Goal: Find specific page/section: Find specific page/section

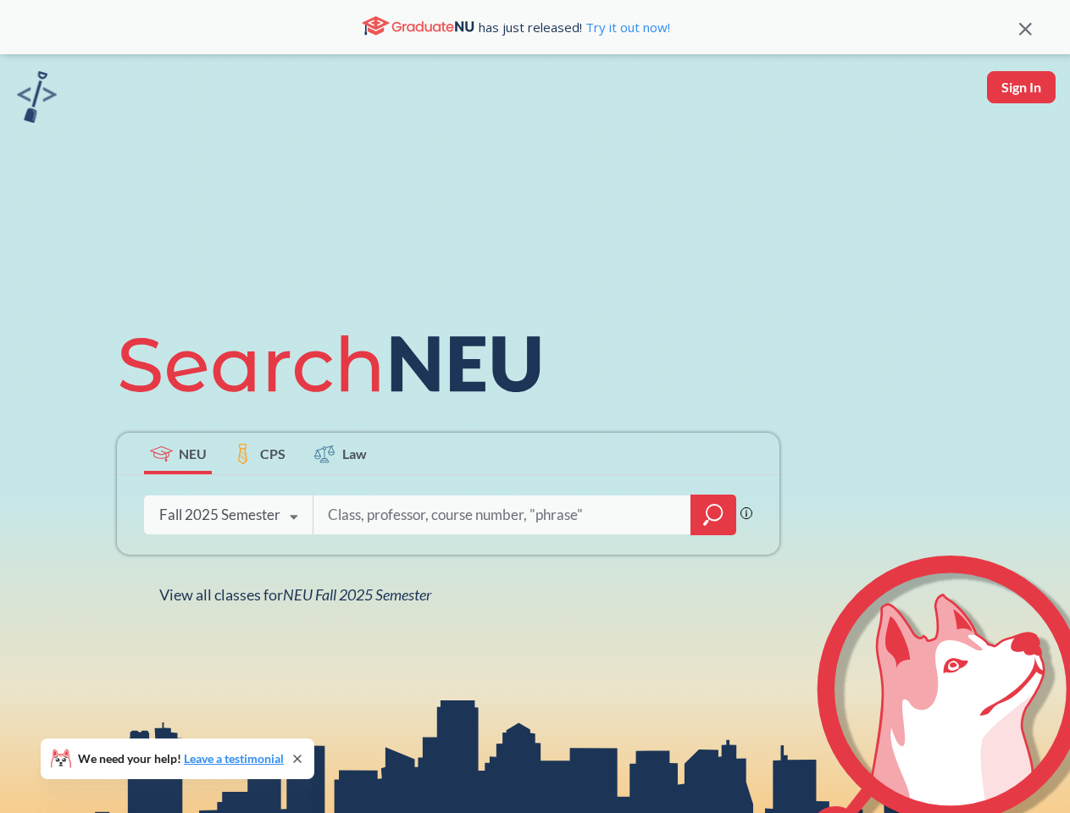
click at [535, 407] on icon at bounding box center [337, 364] width 441 height 95
click at [1025, 27] on icon at bounding box center [1025, 29] width 13 height 13
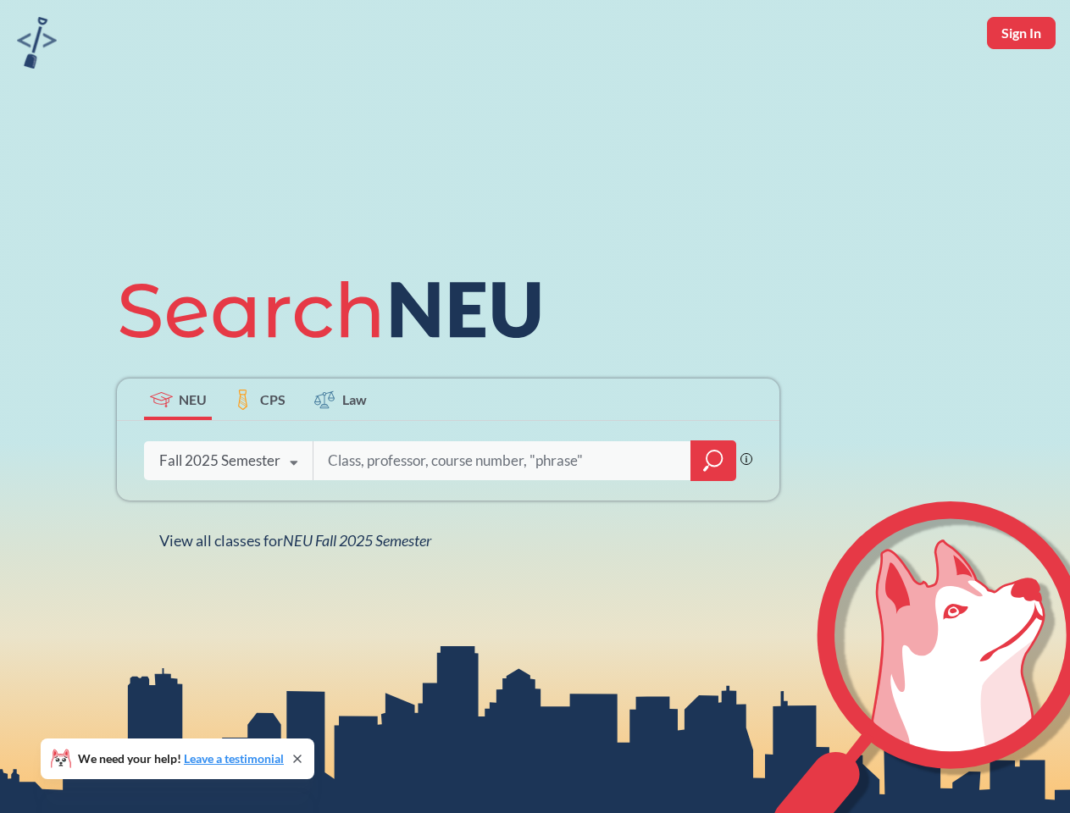
click at [1021, 87] on div "NEU CPS Law Phrase search guarantees the exact search appears in the results. E…" at bounding box center [535, 406] width 1070 height 813
click at [178, 453] on div "Fall 2025 Semester" at bounding box center [219, 461] width 121 height 19
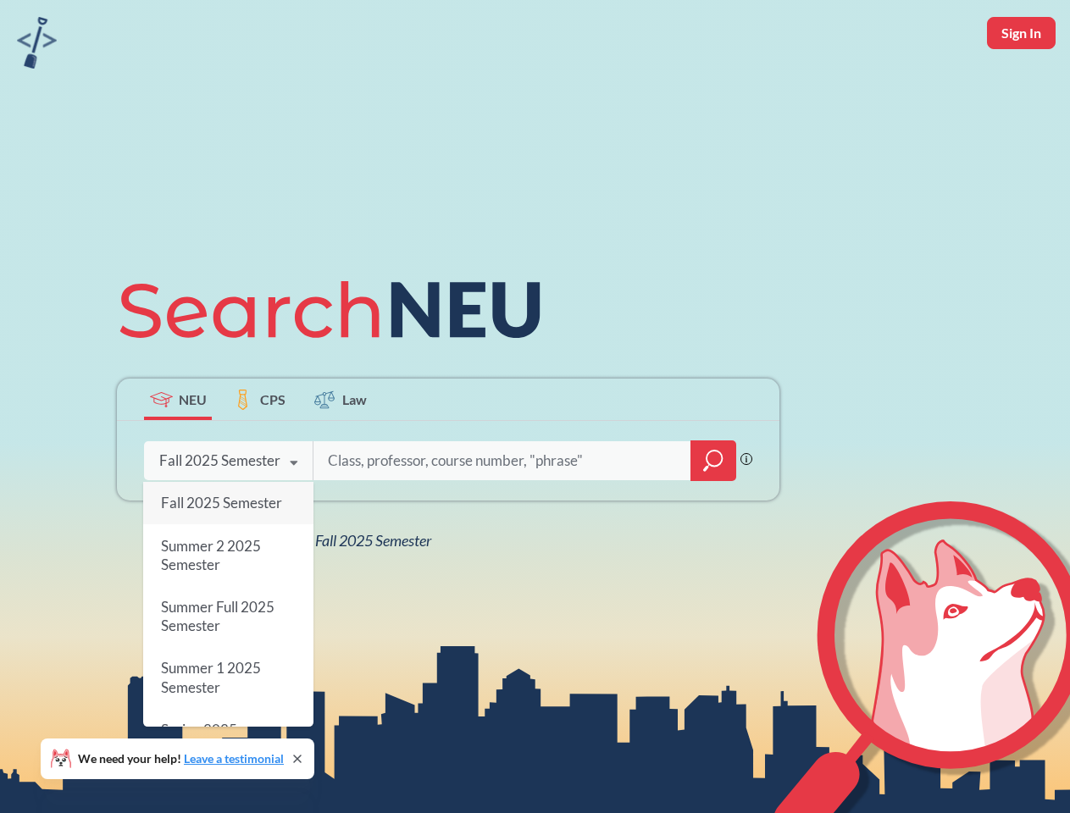
click at [259, 453] on div "Fall 2025 Semester" at bounding box center [219, 461] width 121 height 19
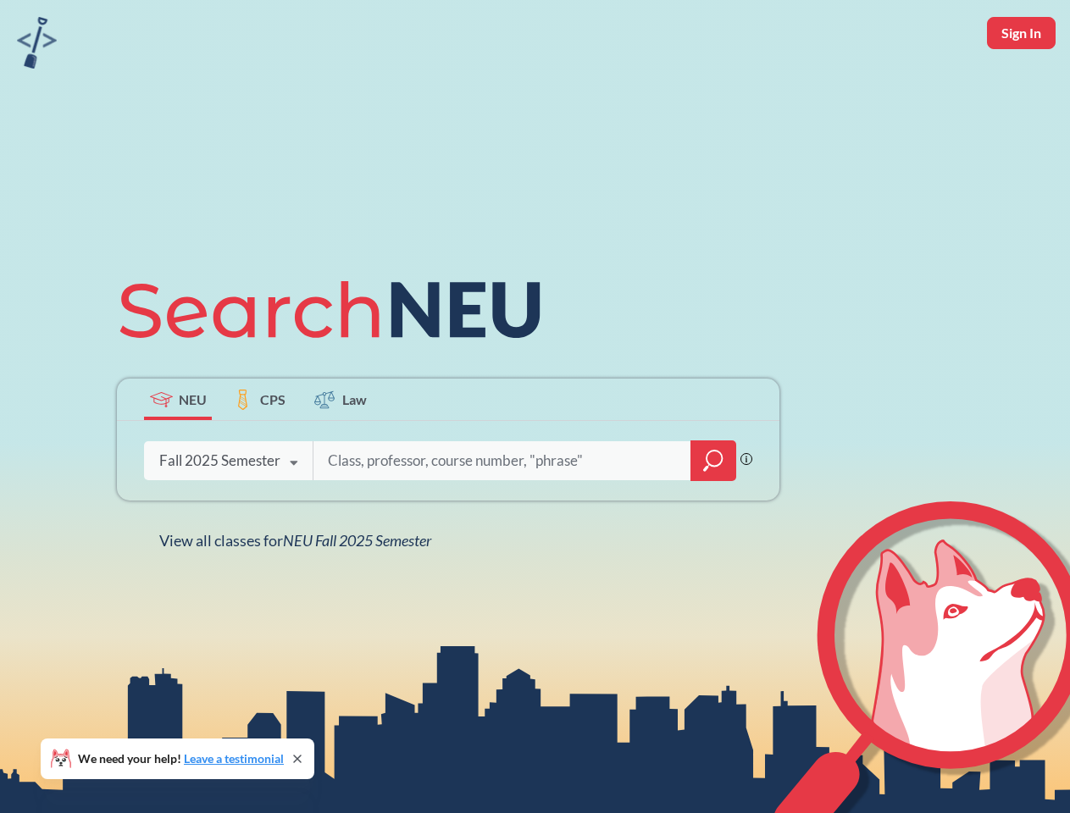
click at [341, 453] on input "search" at bounding box center [502, 461] width 352 height 36
click at [713, 515] on div "NEU CPS Law Phrase search guarantees the exact search appears in the results. E…" at bounding box center [448, 407] width 683 height 288
click at [228, 515] on div "NEU CPS Law Phrase search guarantees the exact search appears in the results. E…" at bounding box center [448, 407] width 683 height 288
click at [294, 518] on div "NEU CPS Law Phrase search guarantees the exact search appears in the results. E…" at bounding box center [448, 407] width 683 height 288
click at [299, 595] on div "NEU CPS Law Phrase search guarantees the exact search appears in the results. E…" at bounding box center [535, 406] width 1070 height 813
